Goal: Register for event/course

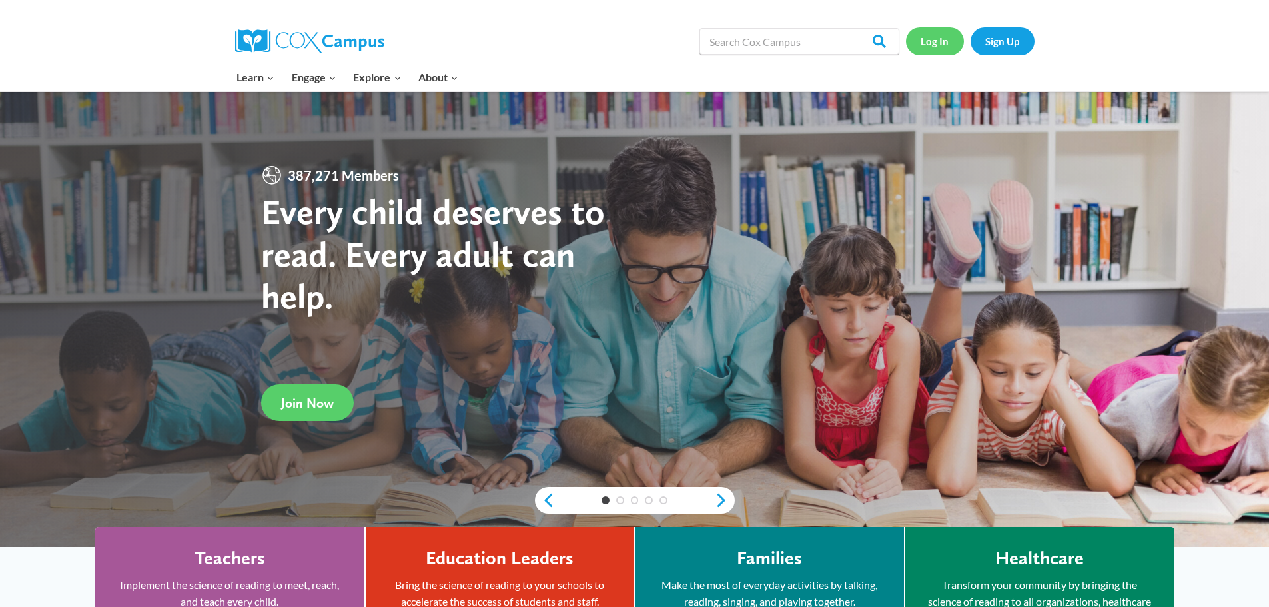
click at [945, 39] on link "Log In" at bounding box center [935, 40] width 58 height 27
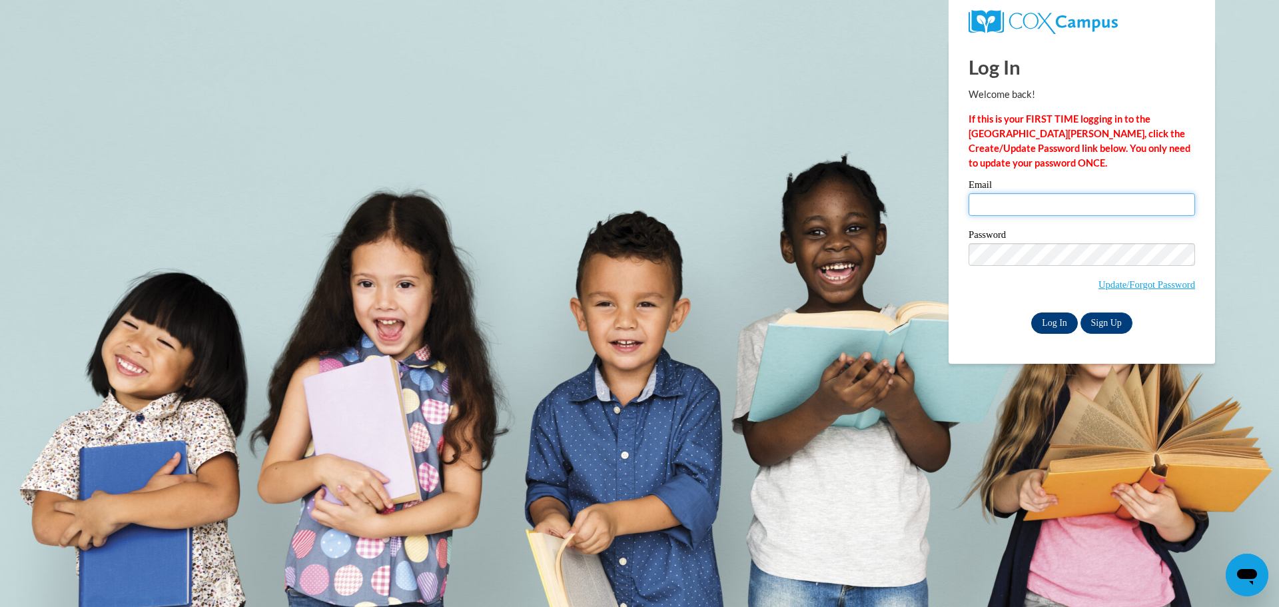
type input "rosa.wilson@coffee.k12.ga.us"
click at [1052, 324] on input "Log In" at bounding box center [1054, 322] width 47 height 21
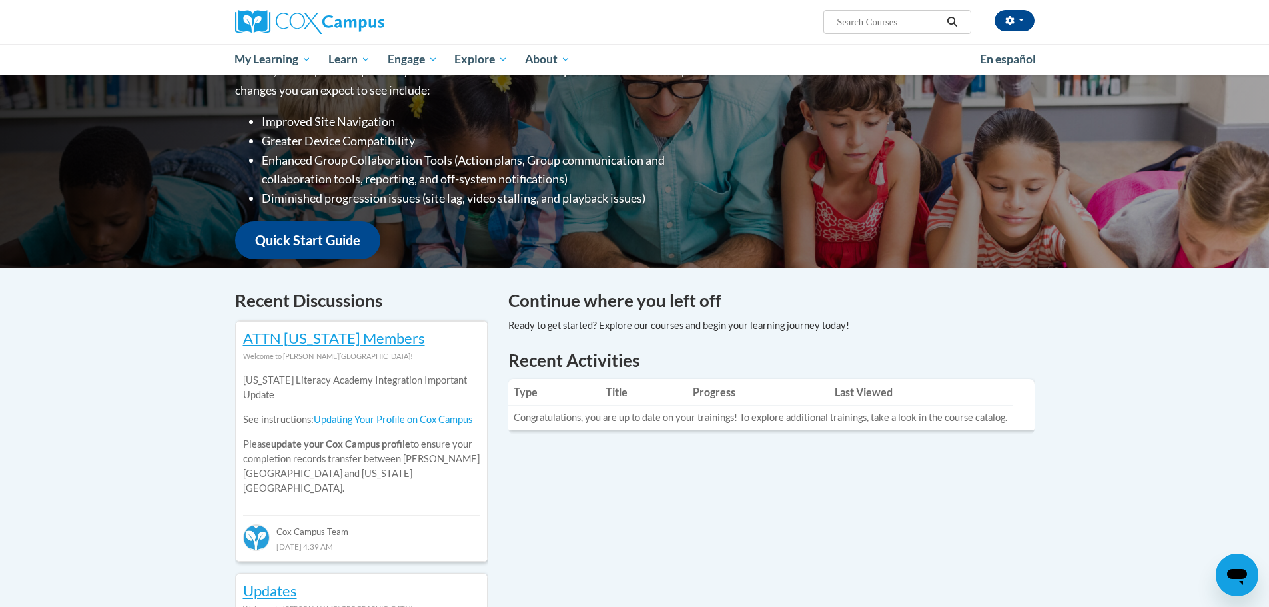
scroll to position [133, 0]
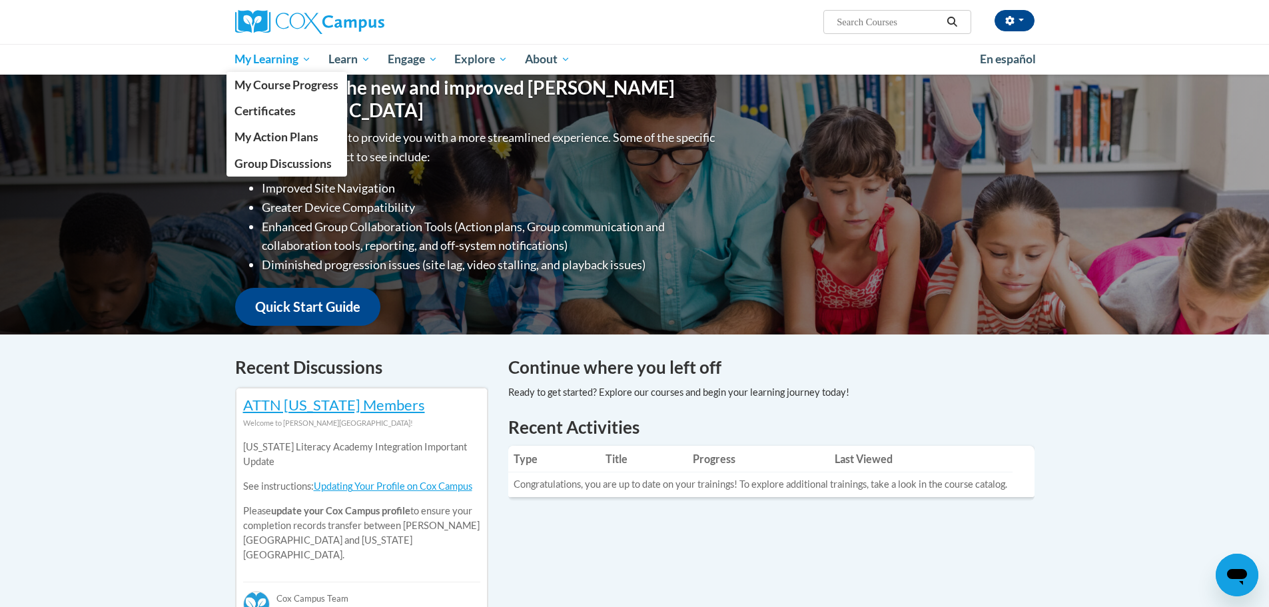
click at [290, 58] on span "My Learning" at bounding box center [272, 59] width 77 height 16
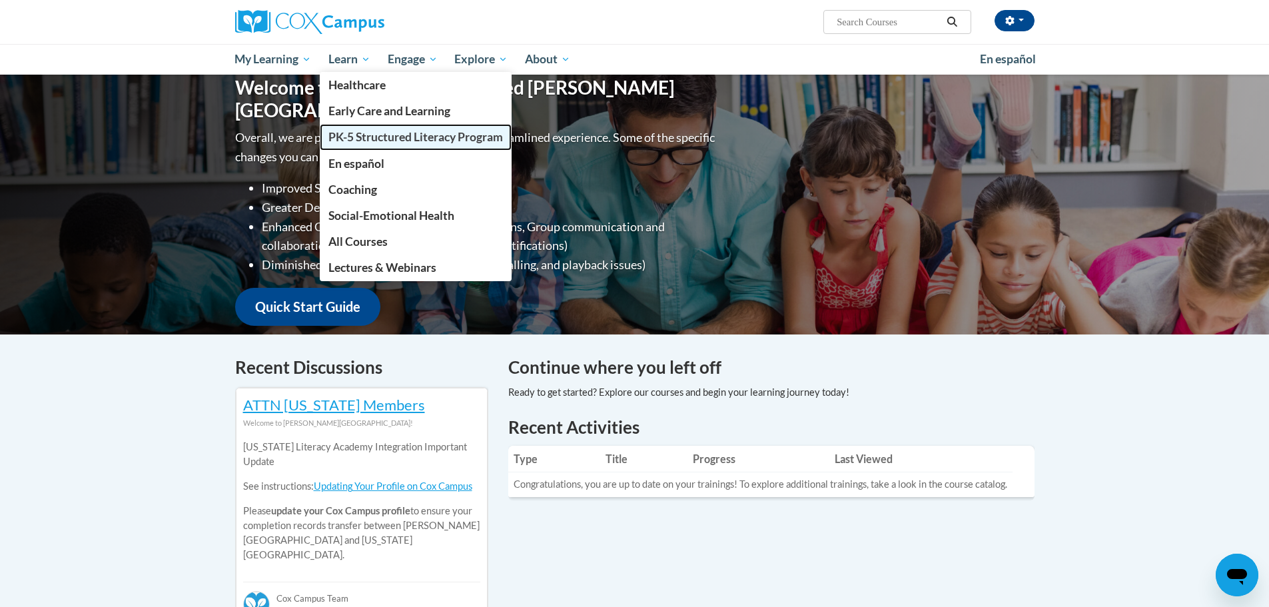
click at [411, 131] on span "PK-5 Structured Literacy Program" at bounding box center [415, 137] width 174 height 14
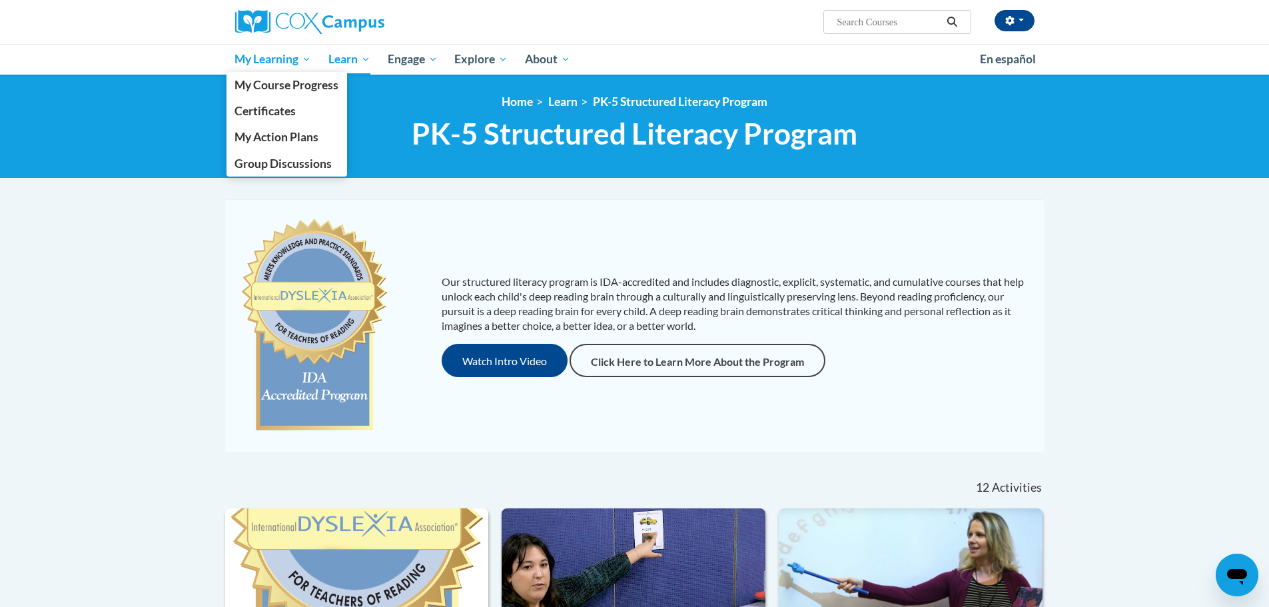
click at [285, 55] on span "My Learning" at bounding box center [272, 59] width 77 height 16
click at [288, 87] on span "My Course Progress" at bounding box center [286, 85] width 104 height 14
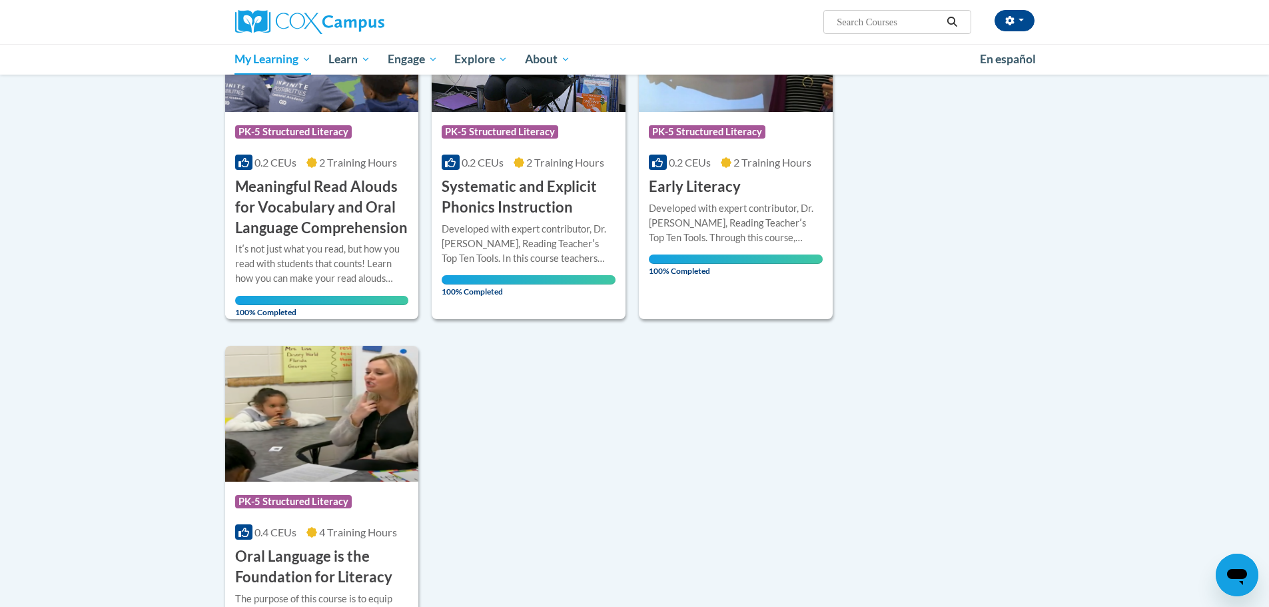
scroll to position [133, 0]
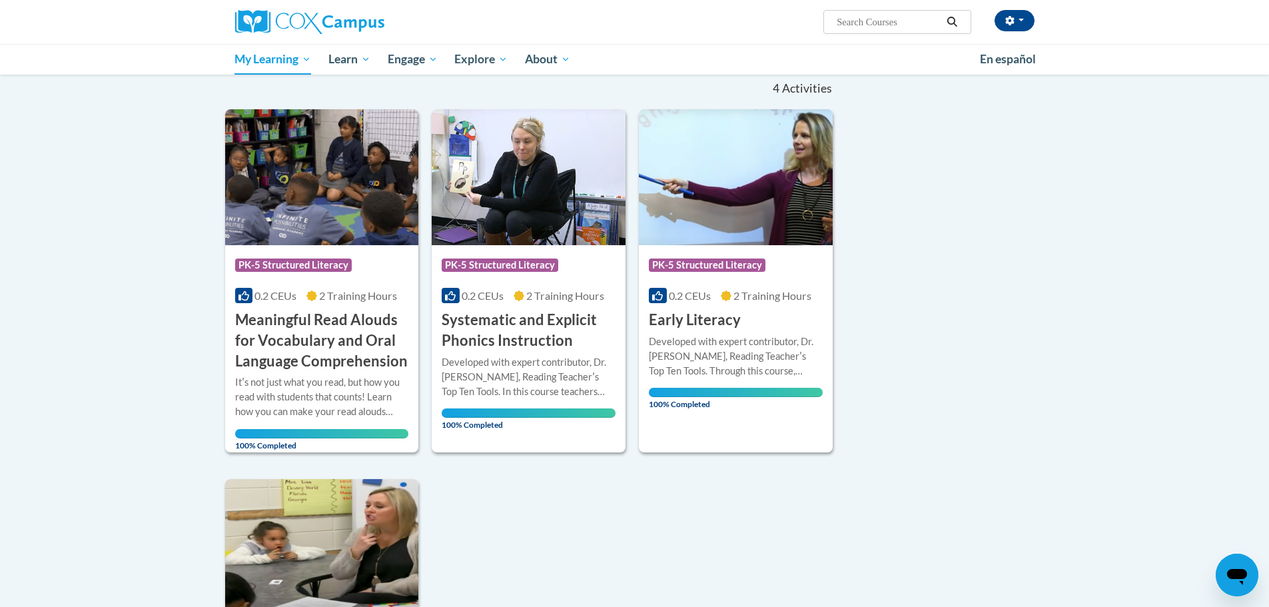
click at [840, 23] on input "Search..." at bounding box center [888, 22] width 107 height 16
type input "vocabulary instruction"
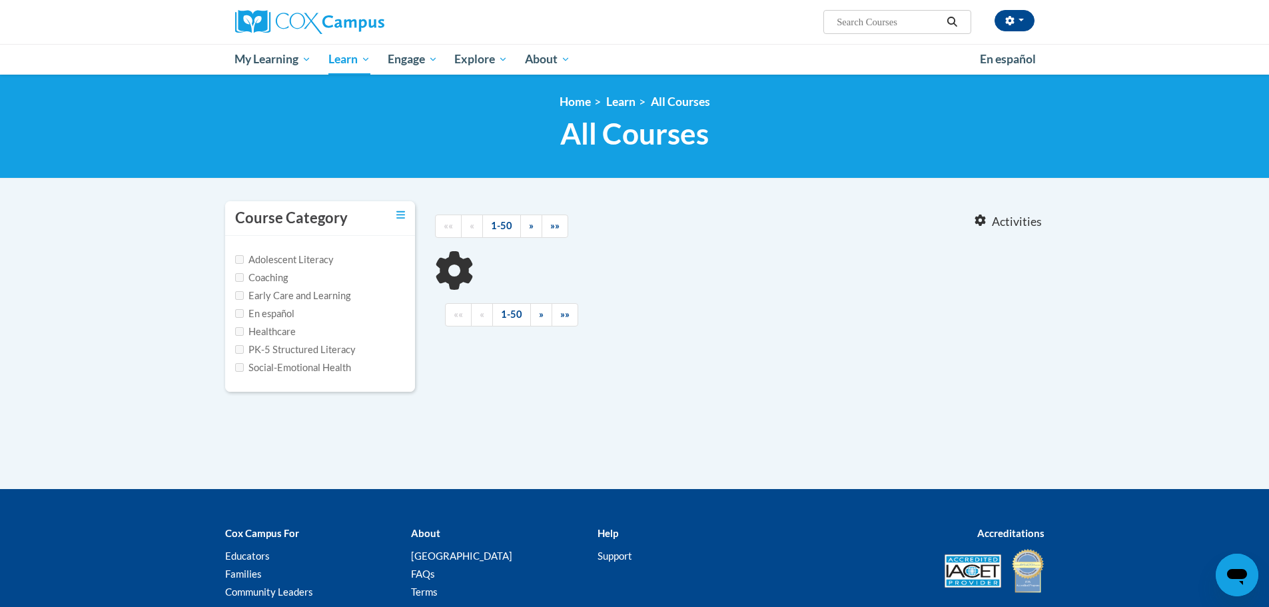
type input "vocabulary instruction"
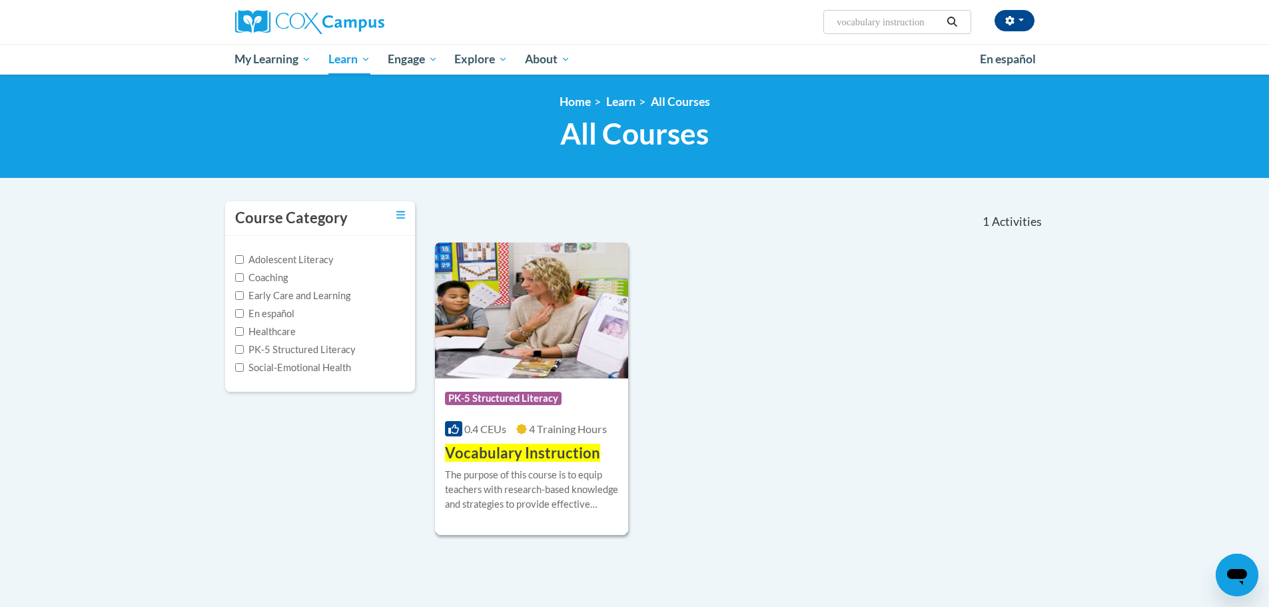
click at [509, 447] on span "Vocabulary Instruction" at bounding box center [522, 452] width 155 height 18
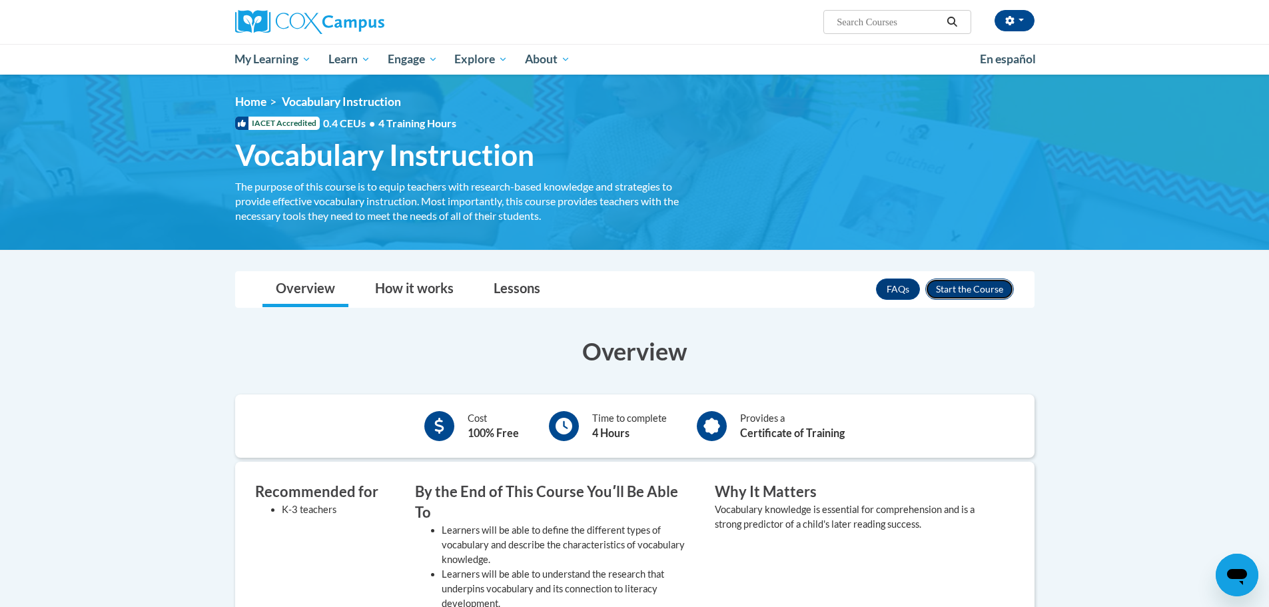
click at [973, 285] on button "Enroll" at bounding box center [969, 288] width 89 height 21
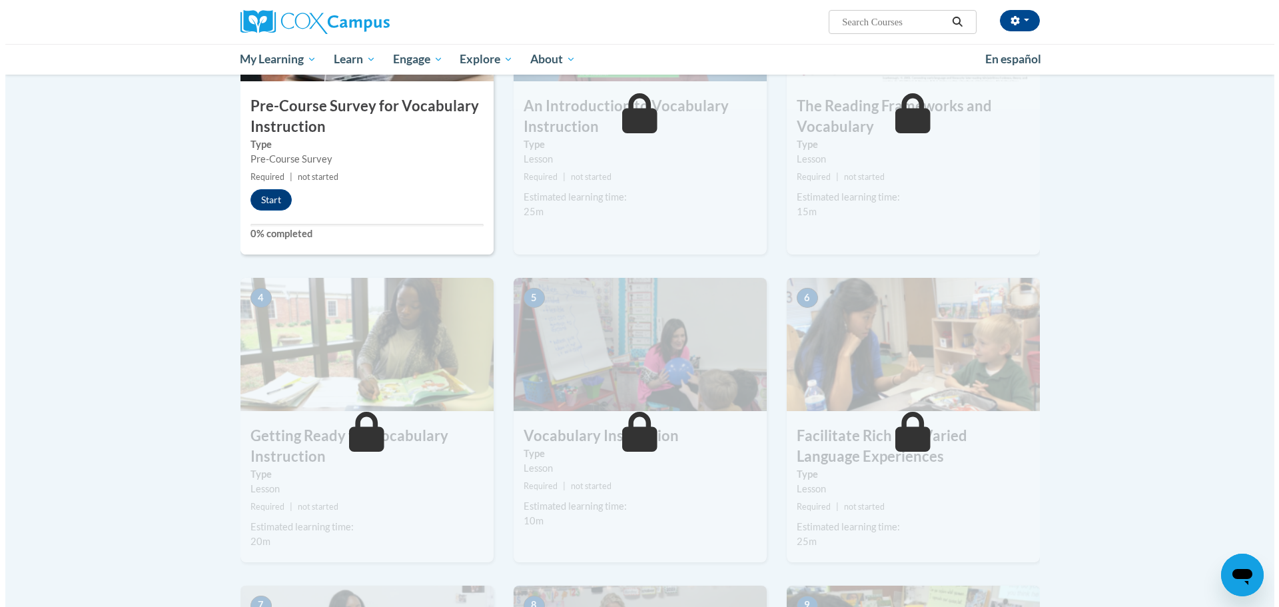
scroll to position [333, 0]
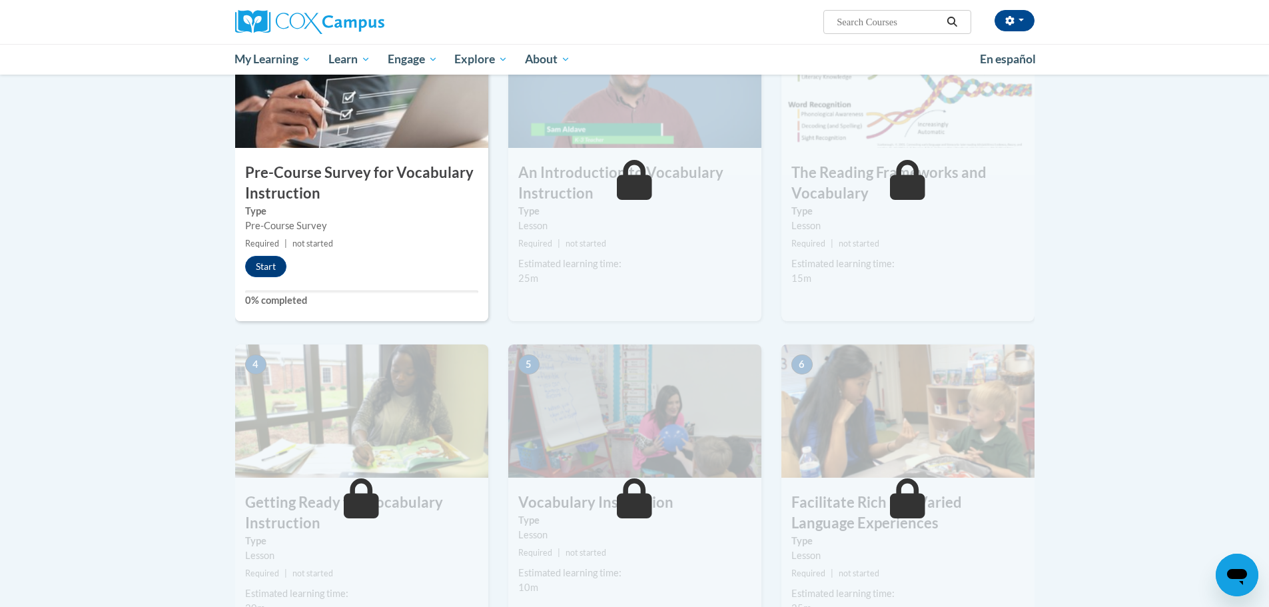
click at [359, 176] on h3 "Pre-Course Survey for Vocabulary Instruction" at bounding box center [361, 182] width 253 height 41
click at [273, 266] on button "Start" at bounding box center [265, 266] width 41 height 21
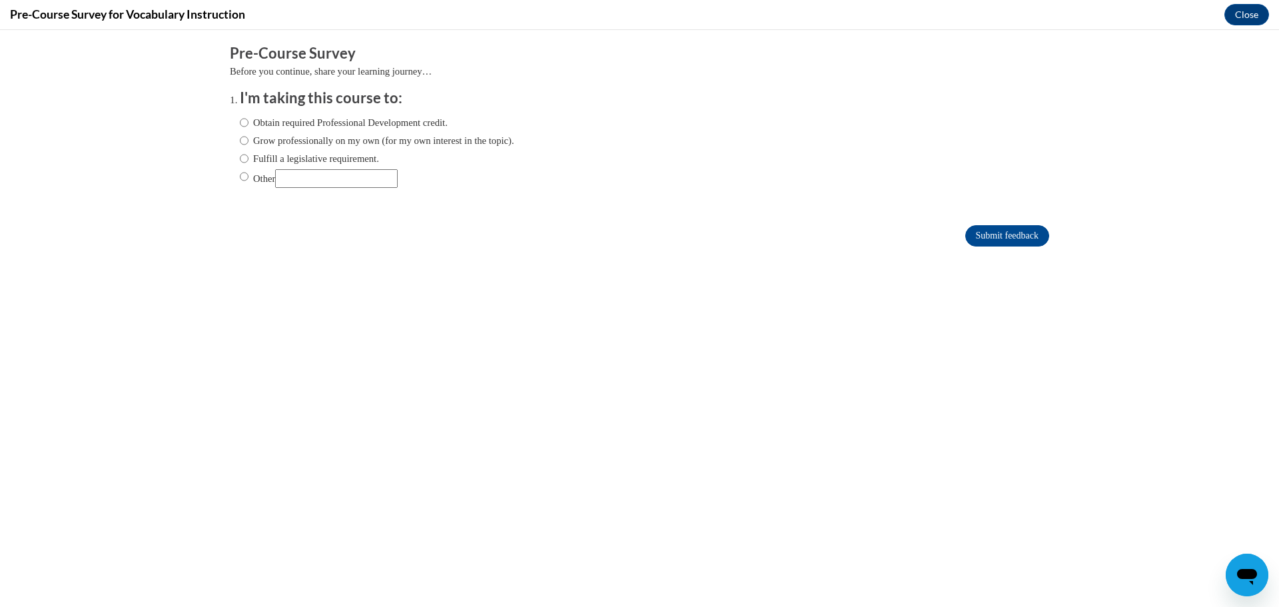
scroll to position [0, 0]
click at [240, 174] on input "Other" at bounding box center [244, 176] width 9 height 15
radio input "true"
click at [338, 182] on input "Other" at bounding box center [336, 178] width 123 height 19
type input "GaTAPP class"
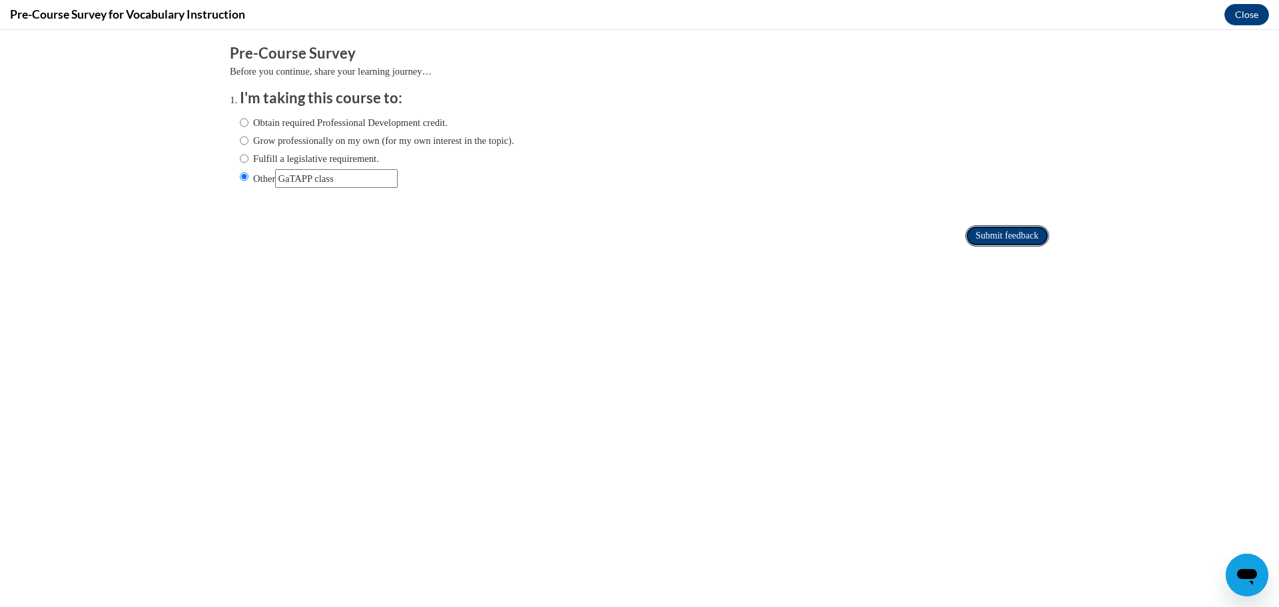
click at [972, 227] on input "Submit feedback" at bounding box center [1007, 235] width 84 height 21
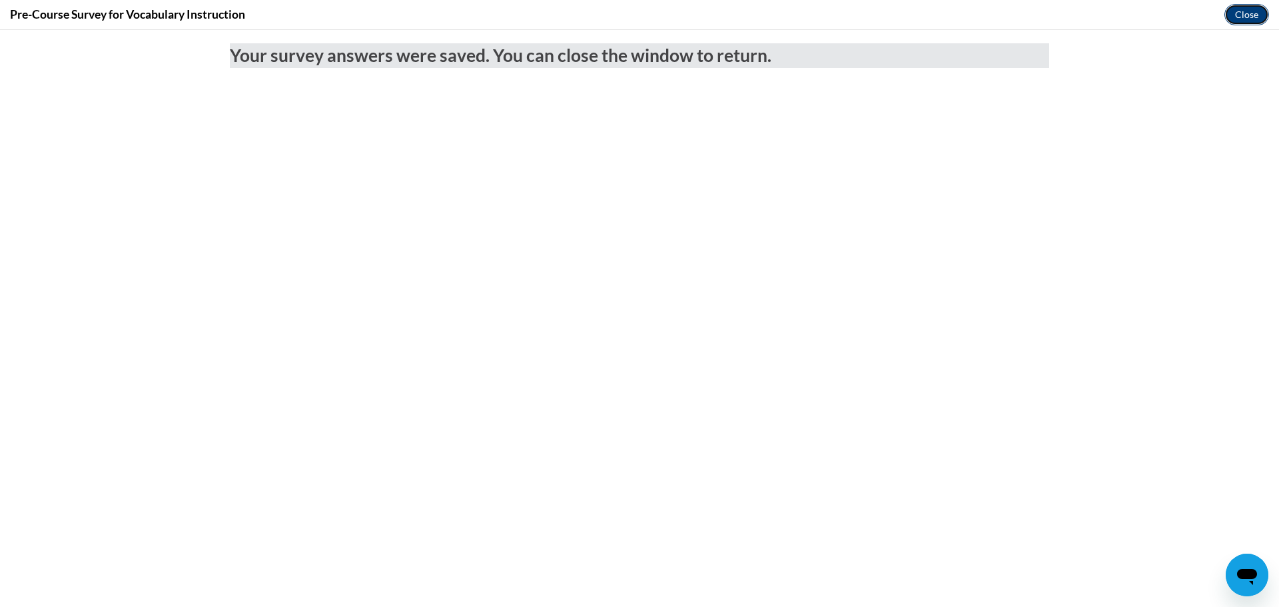
click at [1253, 7] on button "Close" at bounding box center [1246, 14] width 45 height 21
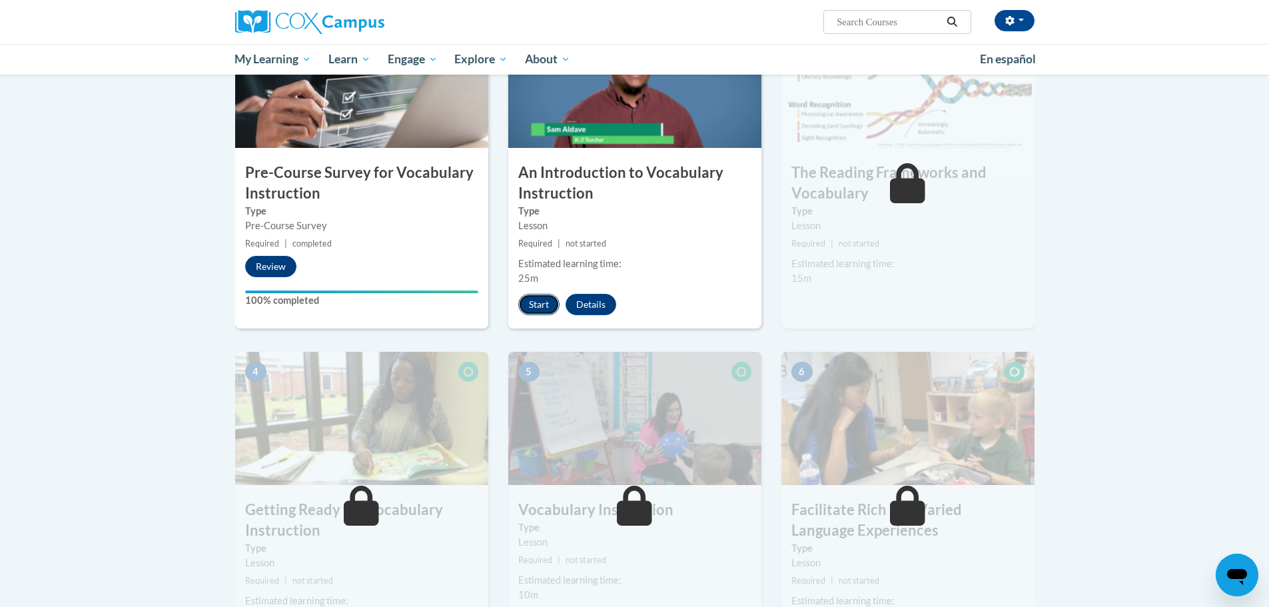
click at [535, 302] on button "Start" at bounding box center [538, 304] width 41 height 21
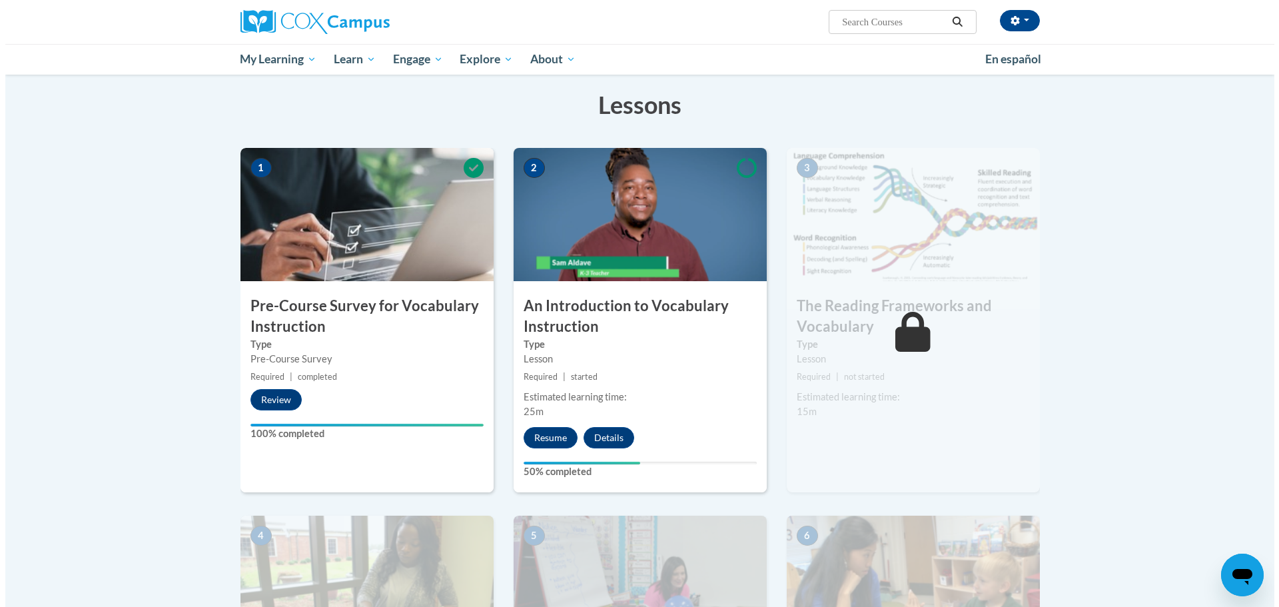
scroll to position [266, 0]
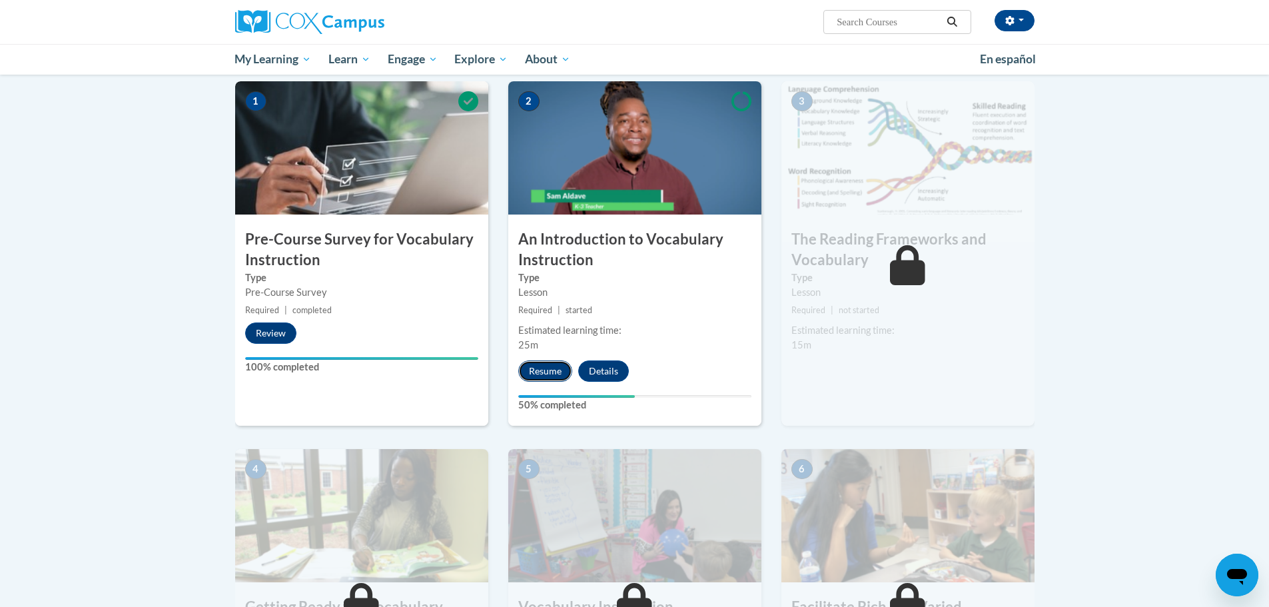
click at [541, 364] on button "Resume" at bounding box center [545, 370] width 54 height 21
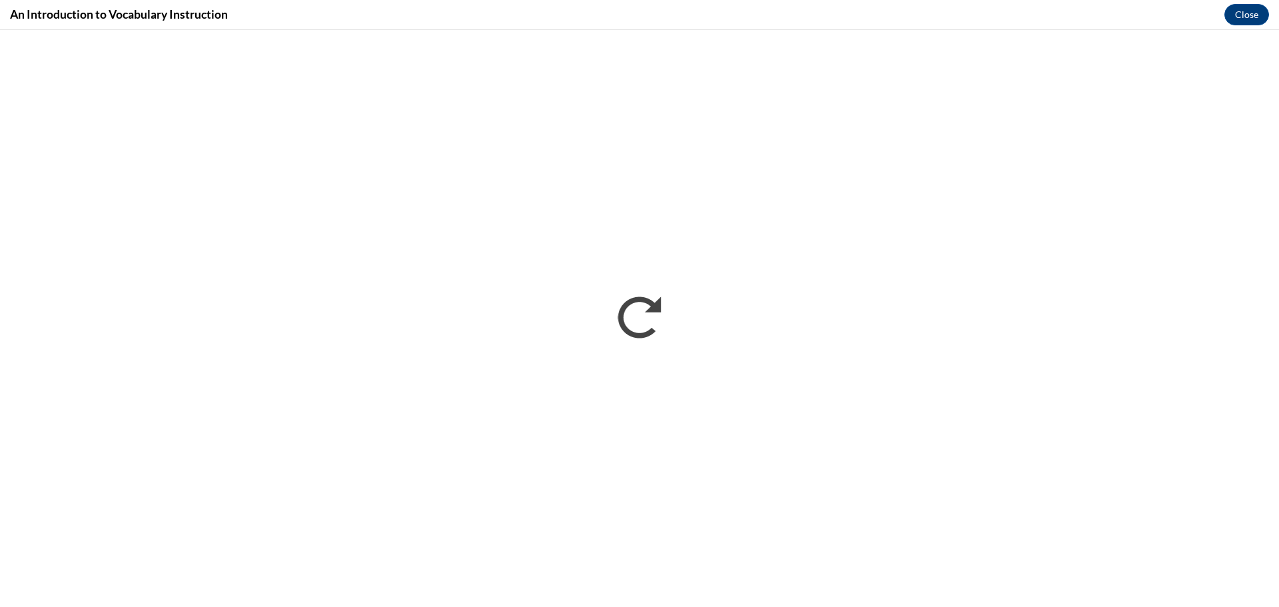
scroll to position [0, 0]
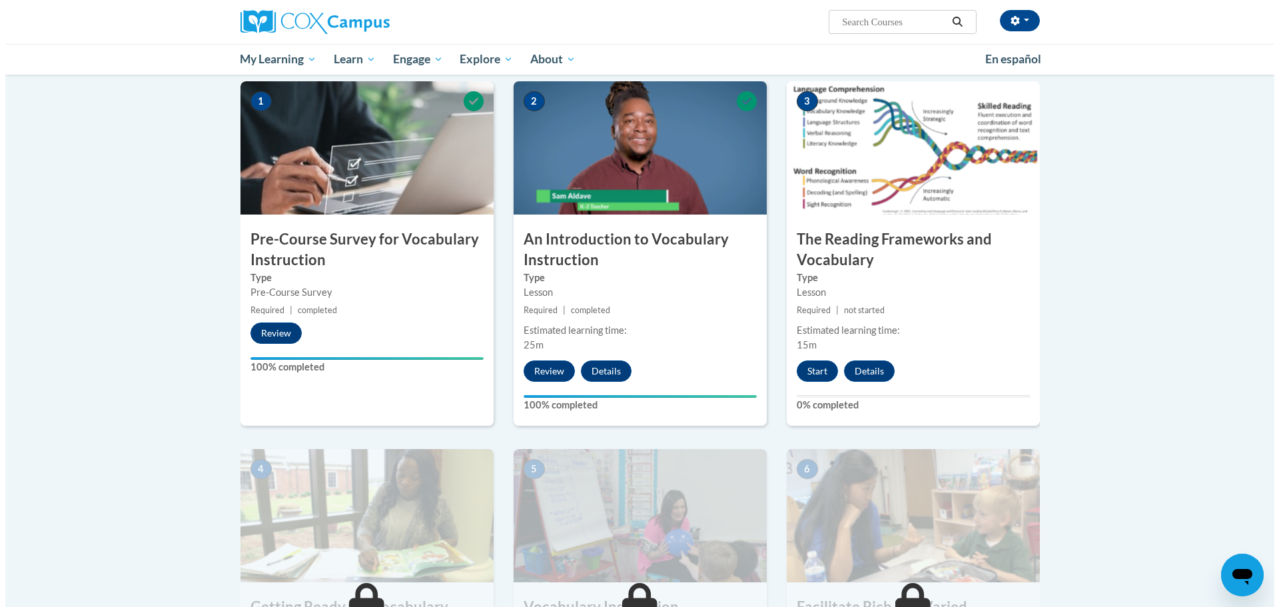
scroll to position [200, 0]
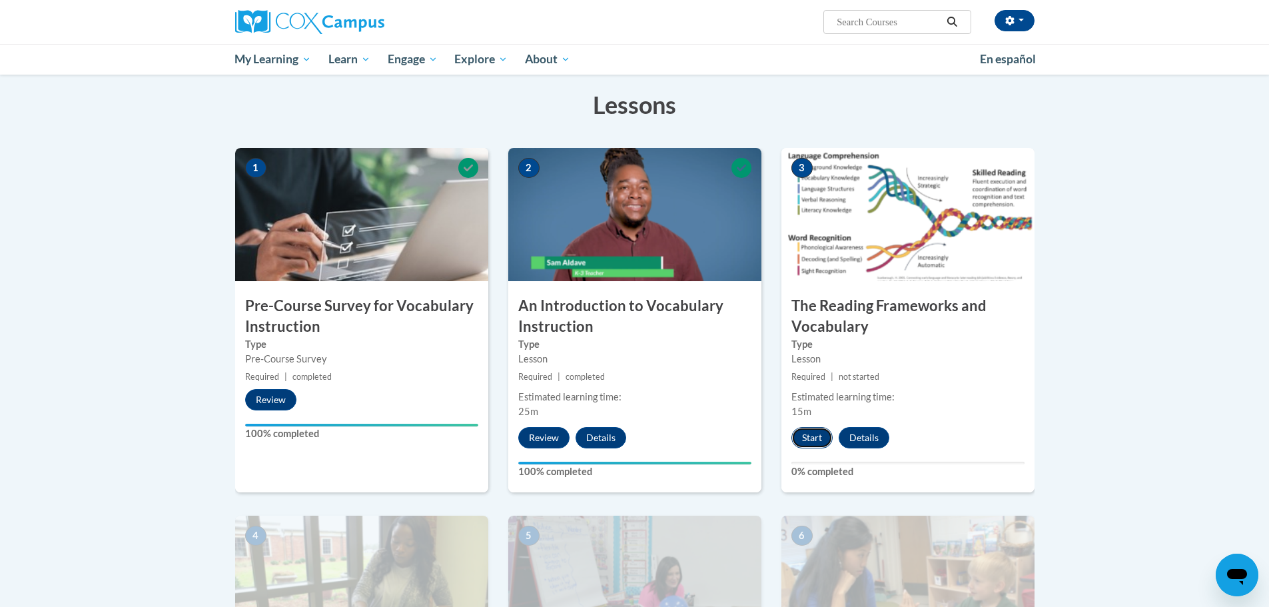
click at [813, 437] on button "Start" at bounding box center [811, 437] width 41 height 21
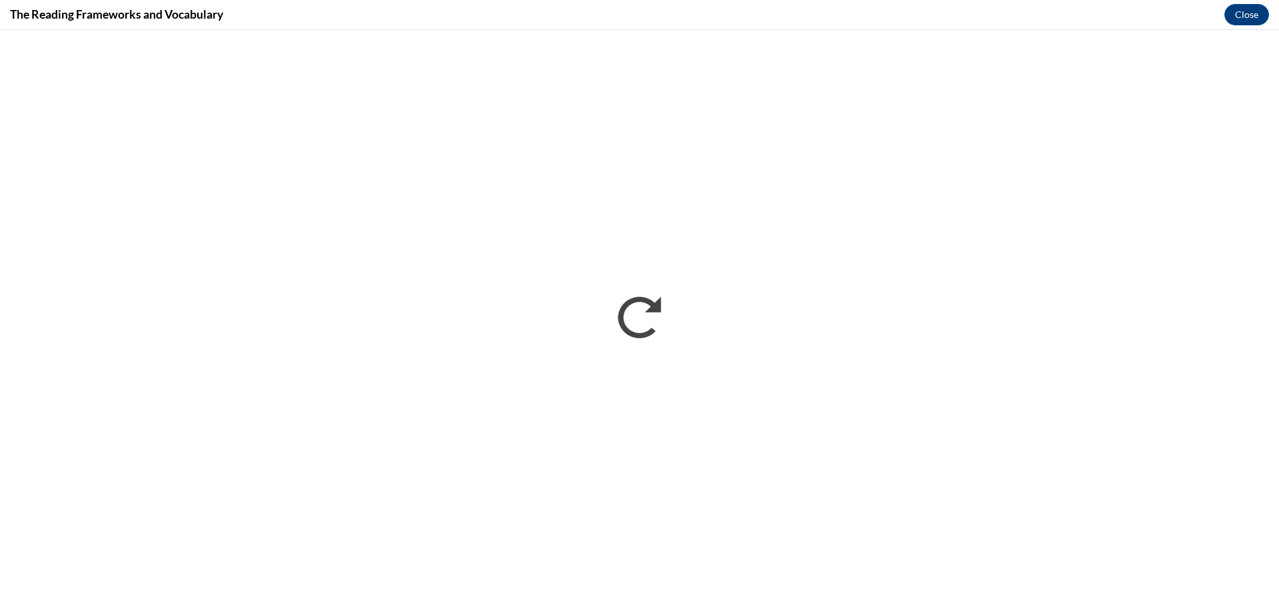
scroll to position [0, 0]
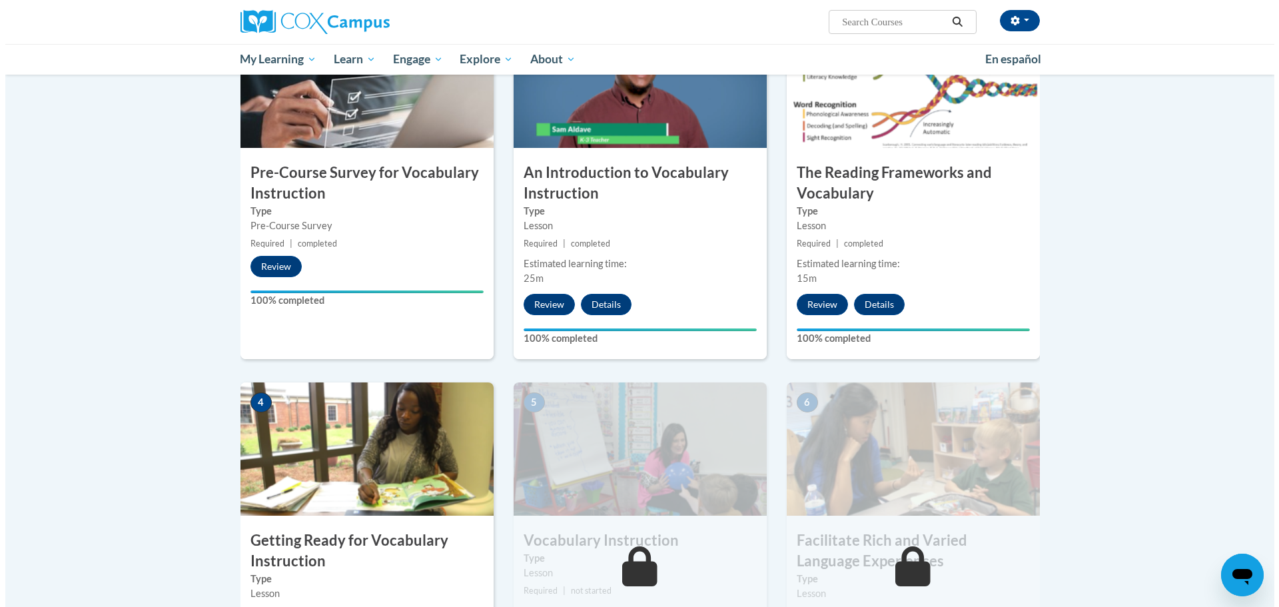
scroll to position [466, 0]
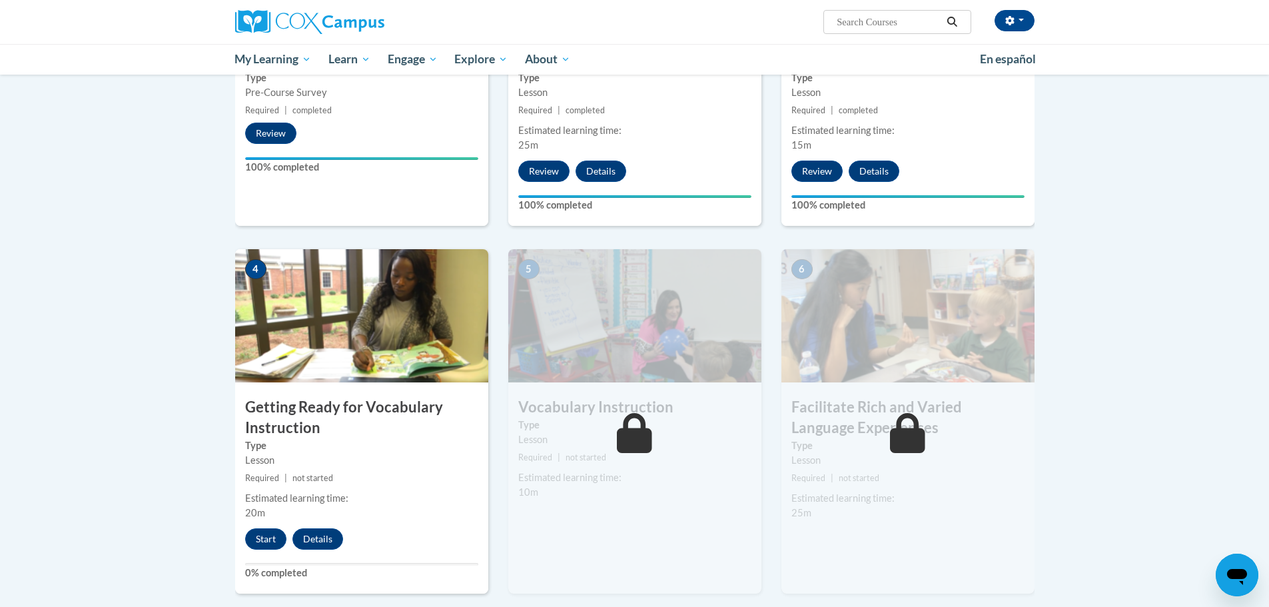
click at [344, 386] on div "4 Getting Ready for Vocabulary Instruction Type Lesson Required | not started E…" at bounding box center [361, 421] width 253 height 344
click at [255, 539] on button "Start" at bounding box center [265, 538] width 41 height 21
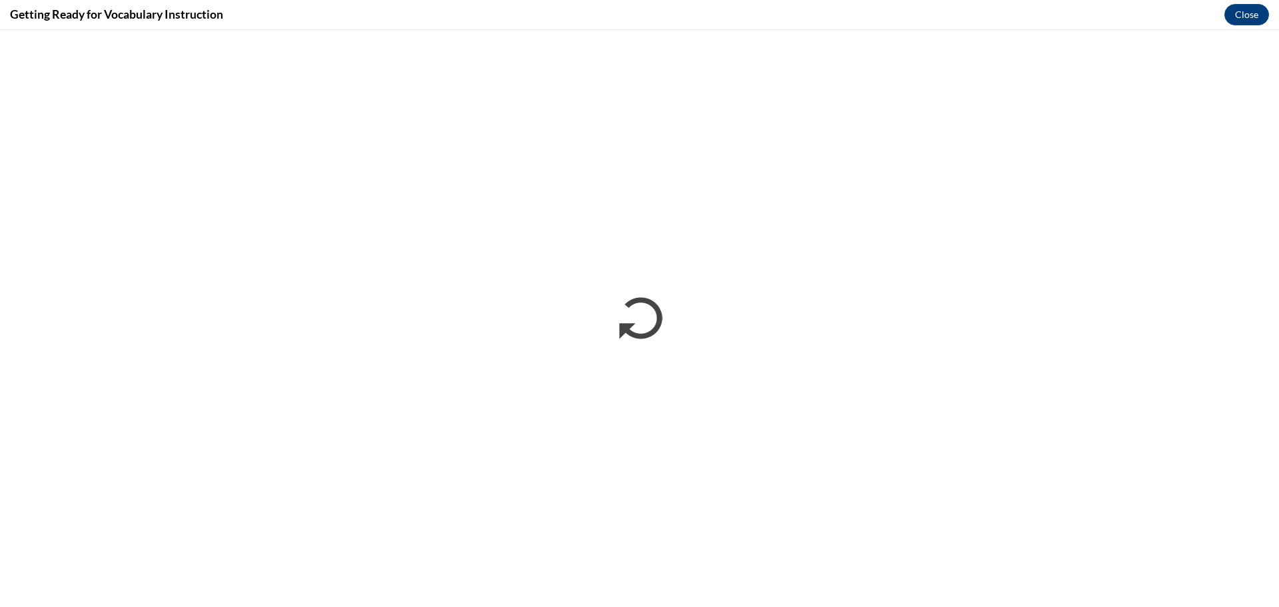
scroll to position [0, 0]
